Goal: Navigation & Orientation: Find specific page/section

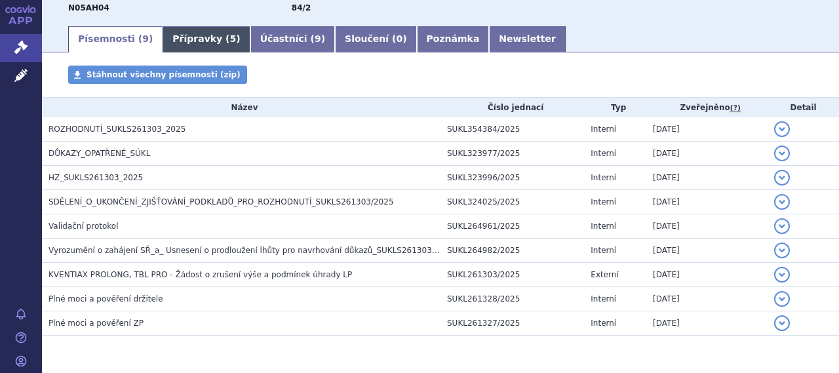
click at [197, 43] on link "Přípravky ( 5 )" at bounding box center [206, 39] width 87 height 26
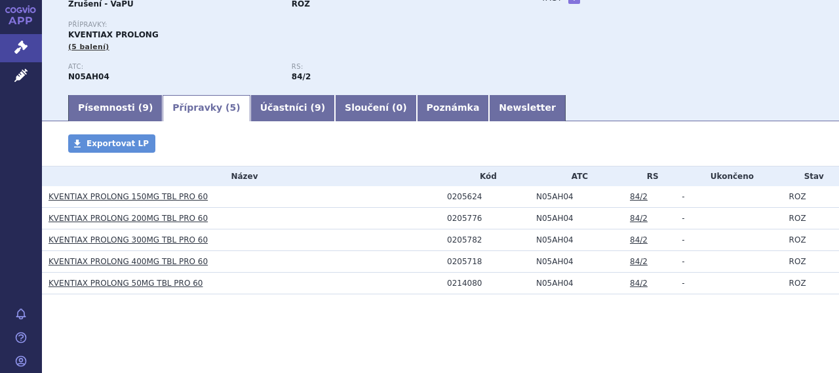
scroll to position [127, 0]
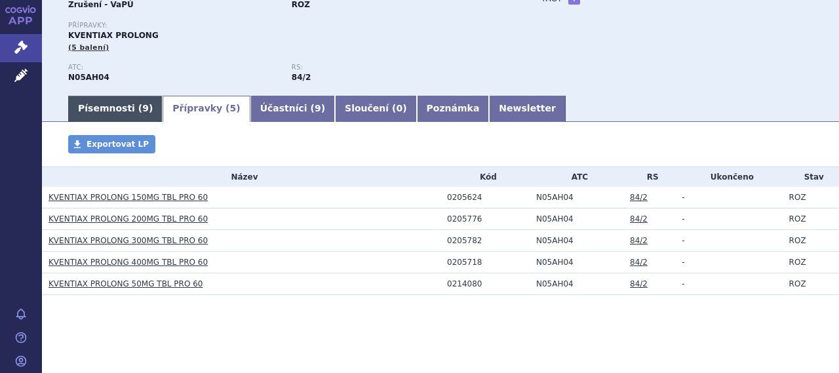
click at [119, 107] on link "Písemnosti ( 9 )" at bounding box center [115, 109] width 94 height 26
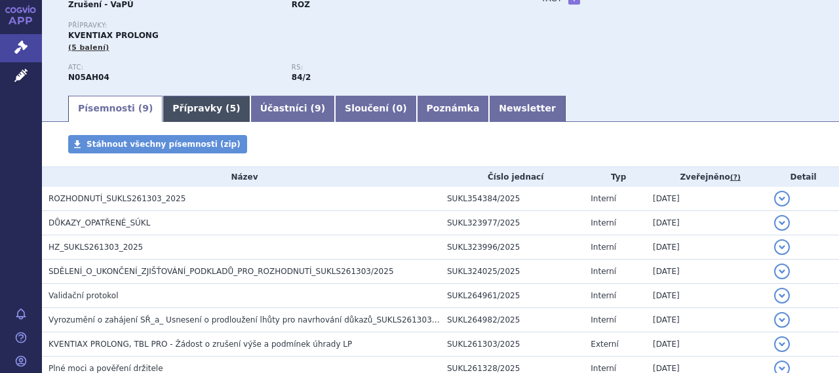
click at [192, 111] on link "Přípravky ( 5 )" at bounding box center [206, 109] width 87 height 26
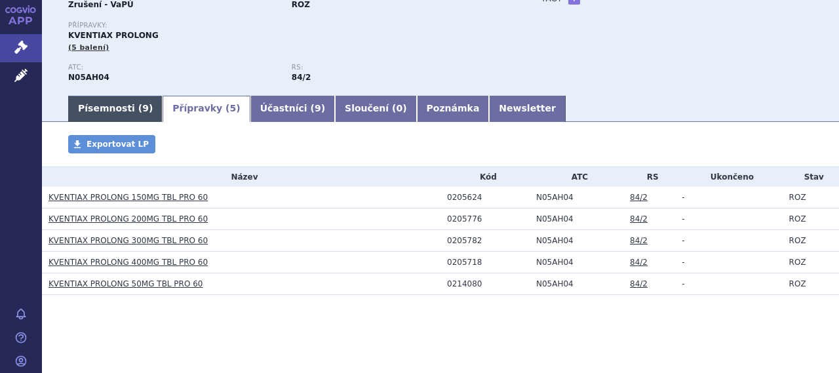
click at [128, 113] on link "Písemnosti ( 9 )" at bounding box center [115, 109] width 94 height 26
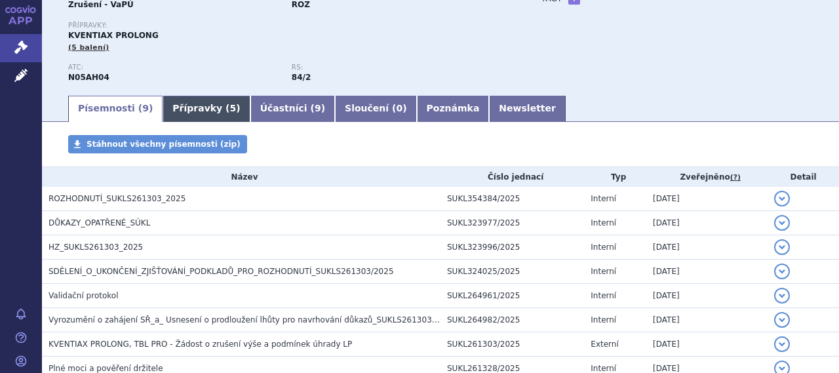
click at [177, 102] on link "Přípravky ( 5 )" at bounding box center [206, 109] width 87 height 26
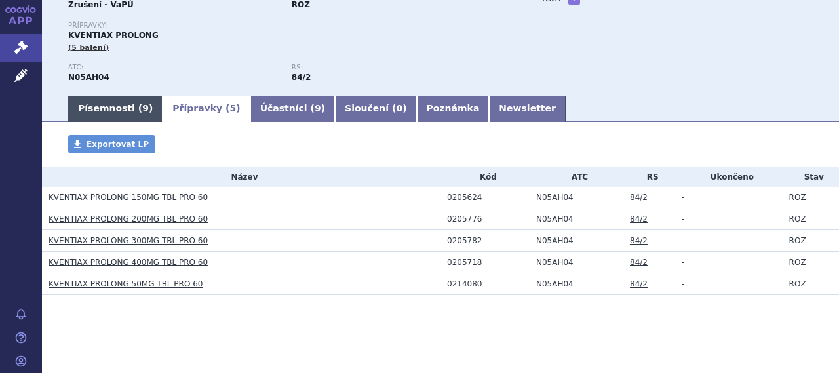
click at [118, 106] on link "Písemnosti ( 9 )" at bounding box center [115, 109] width 94 height 26
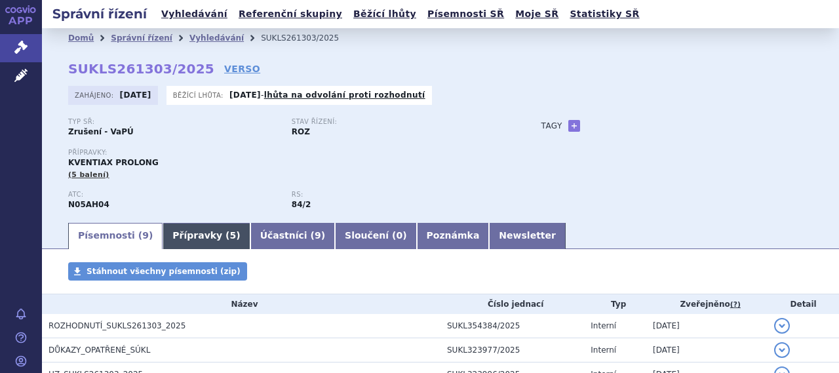
click at [189, 233] on link "Přípravky ( 5 )" at bounding box center [206, 236] width 87 height 26
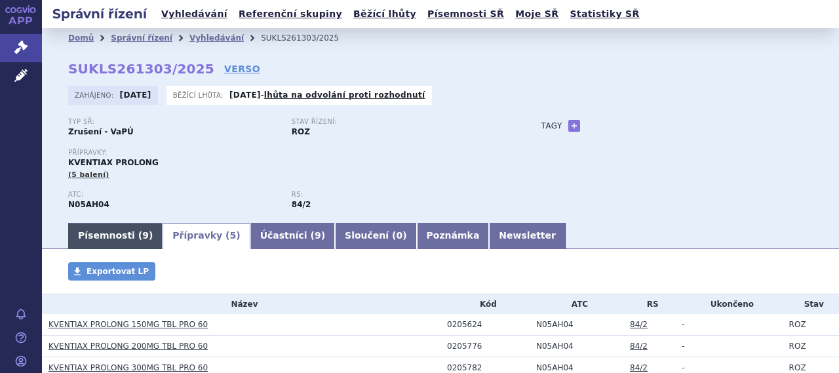
click at [117, 229] on link "Písemnosti ( 9 )" at bounding box center [115, 236] width 94 height 26
